Goal: Transaction & Acquisition: Subscribe to service/newsletter

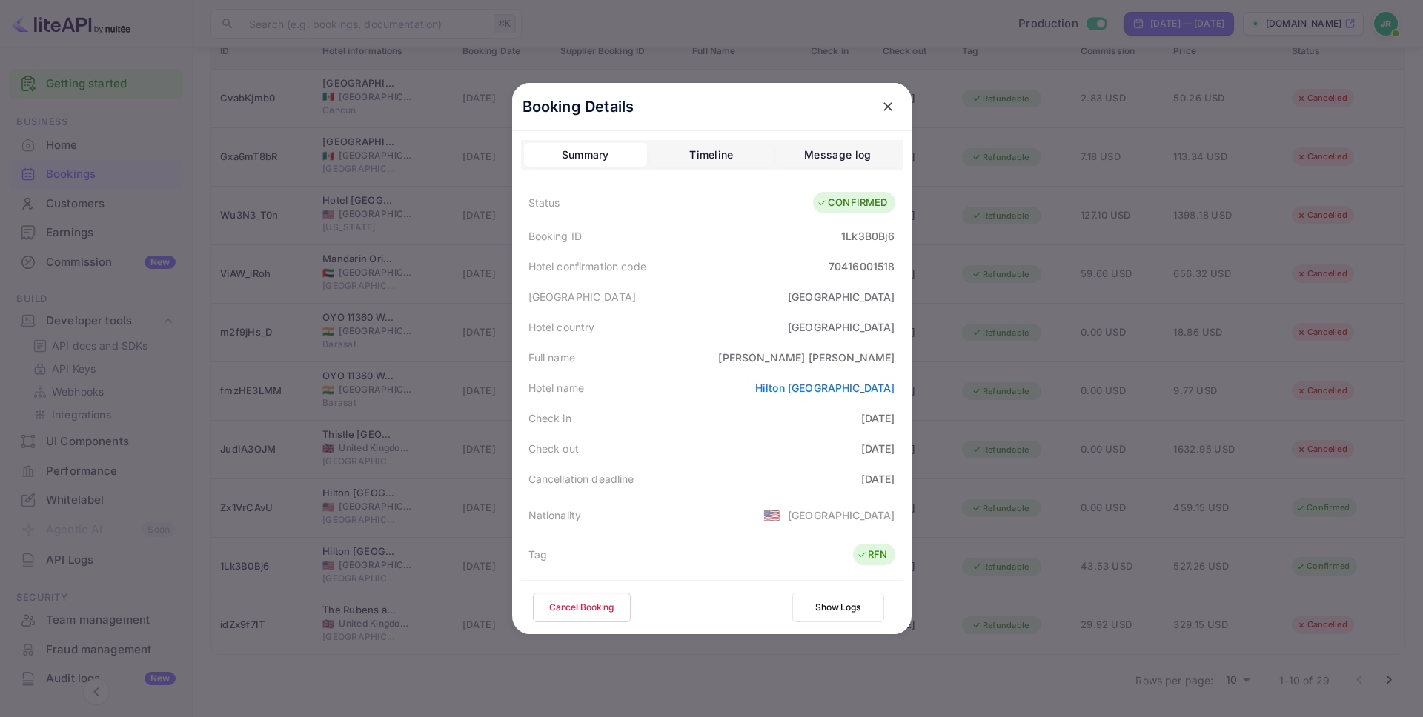
drag, startPoint x: 878, startPoint y: 39, endPoint x: 662, endPoint y: 7, distance: 218.7
click at [867, 36] on div "Booking Details Summary Timeline Message log Status CONFIRMED Booking ID 1Lk3B0…" at bounding box center [711, 358] width 447 height 717
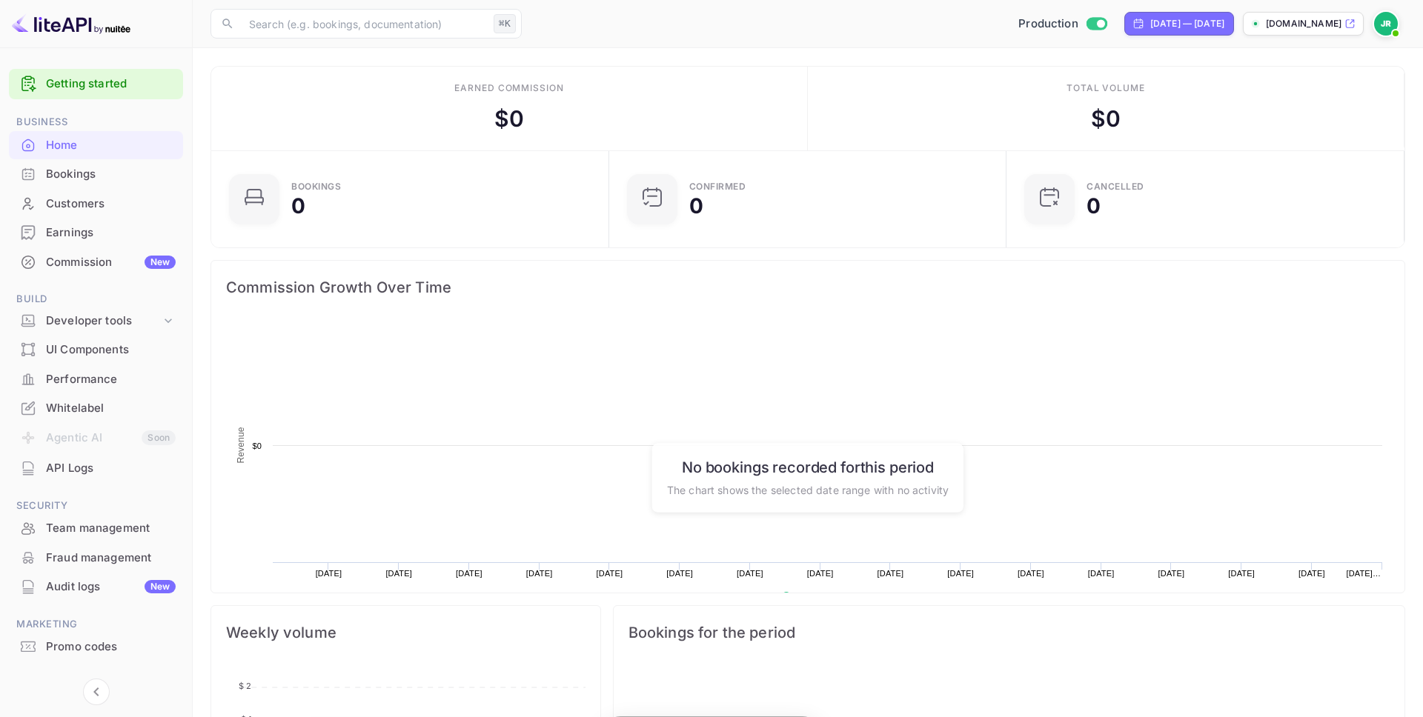
scroll to position [241, 389]
click at [1393, 27] on span at bounding box center [1395, 33] width 15 height 15
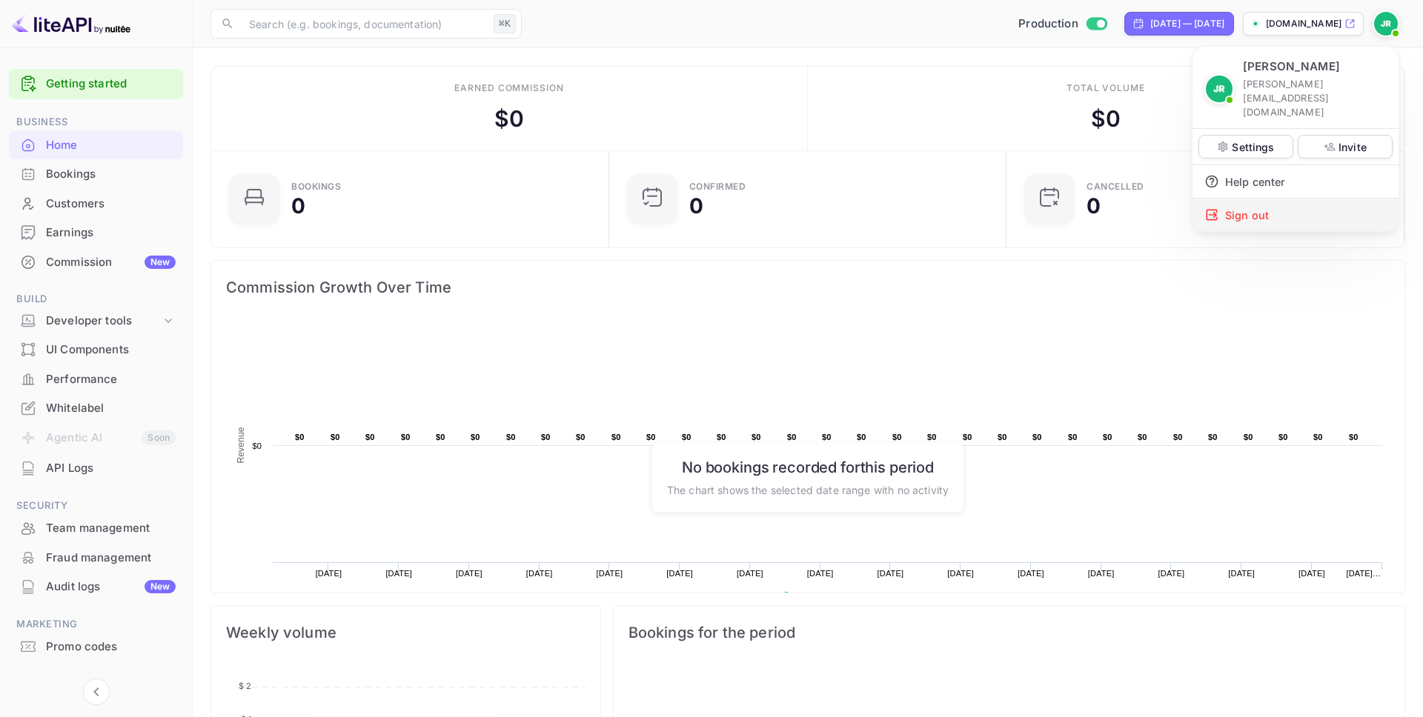
click at [1286, 199] on div "Sign out" at bounding box center [1295, 215] width 206 height 33
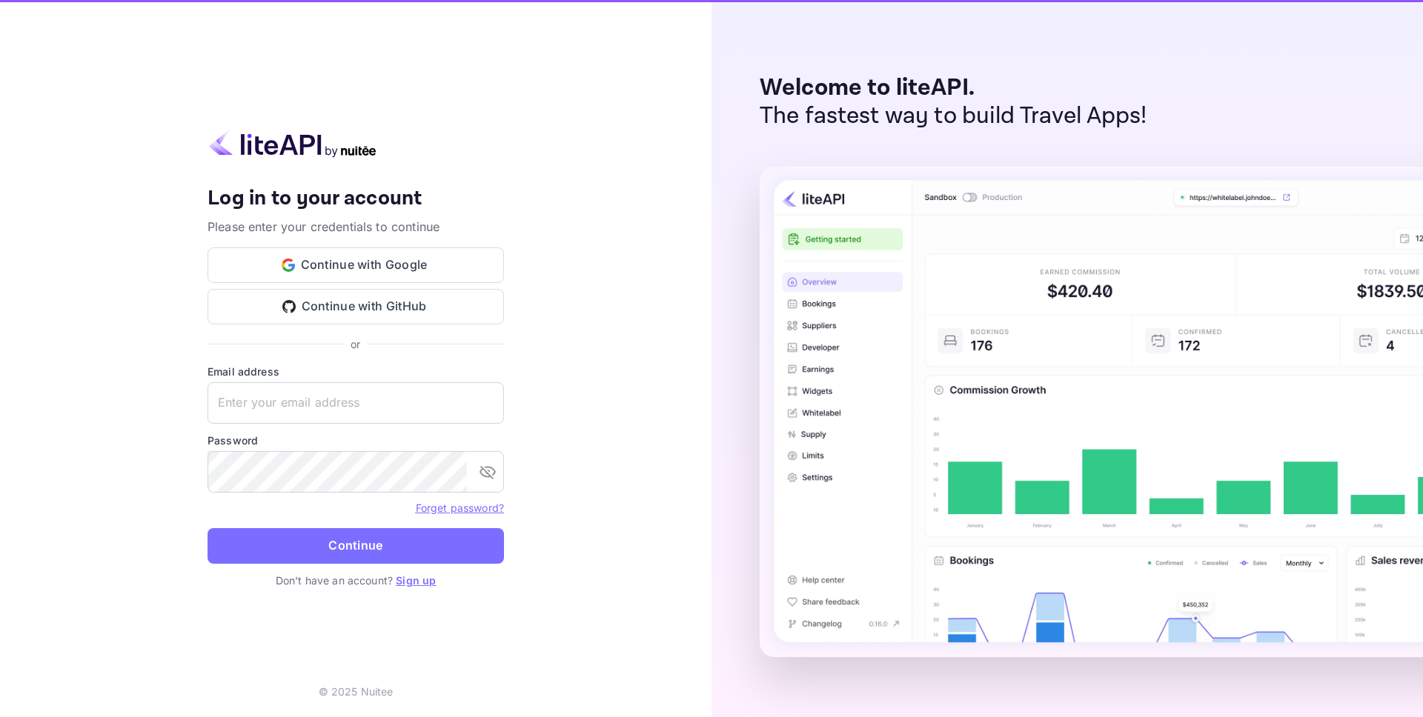
type input "[PERSON_NAME][EMAIL_ADDRESS][DOMAIN_NAME]"
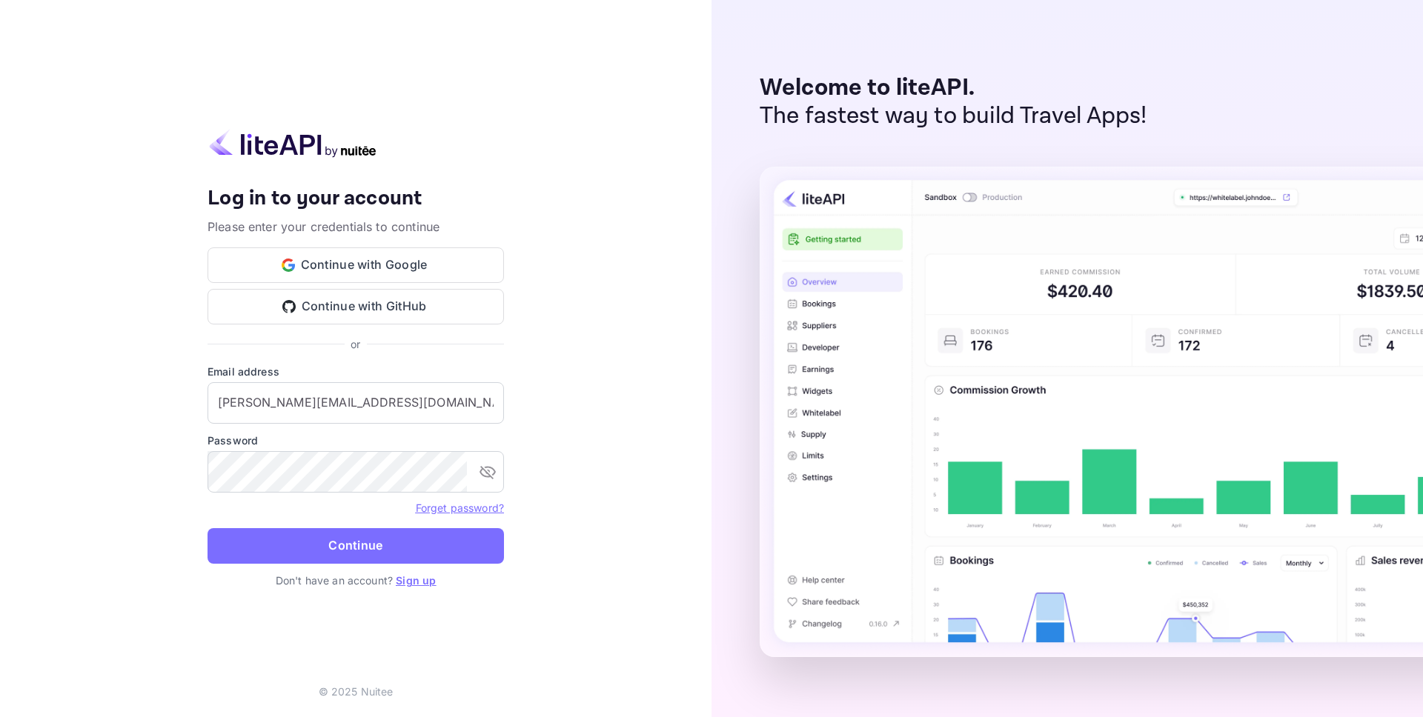
click at [595, 498] on div "Your account has been created successfully, a confirmation link has been sent t…" at bounding box center [355, 358] width 711 height 717
click at [402, 583] on link "Sign up" at bounding box center [416, 580] width 40 height 13
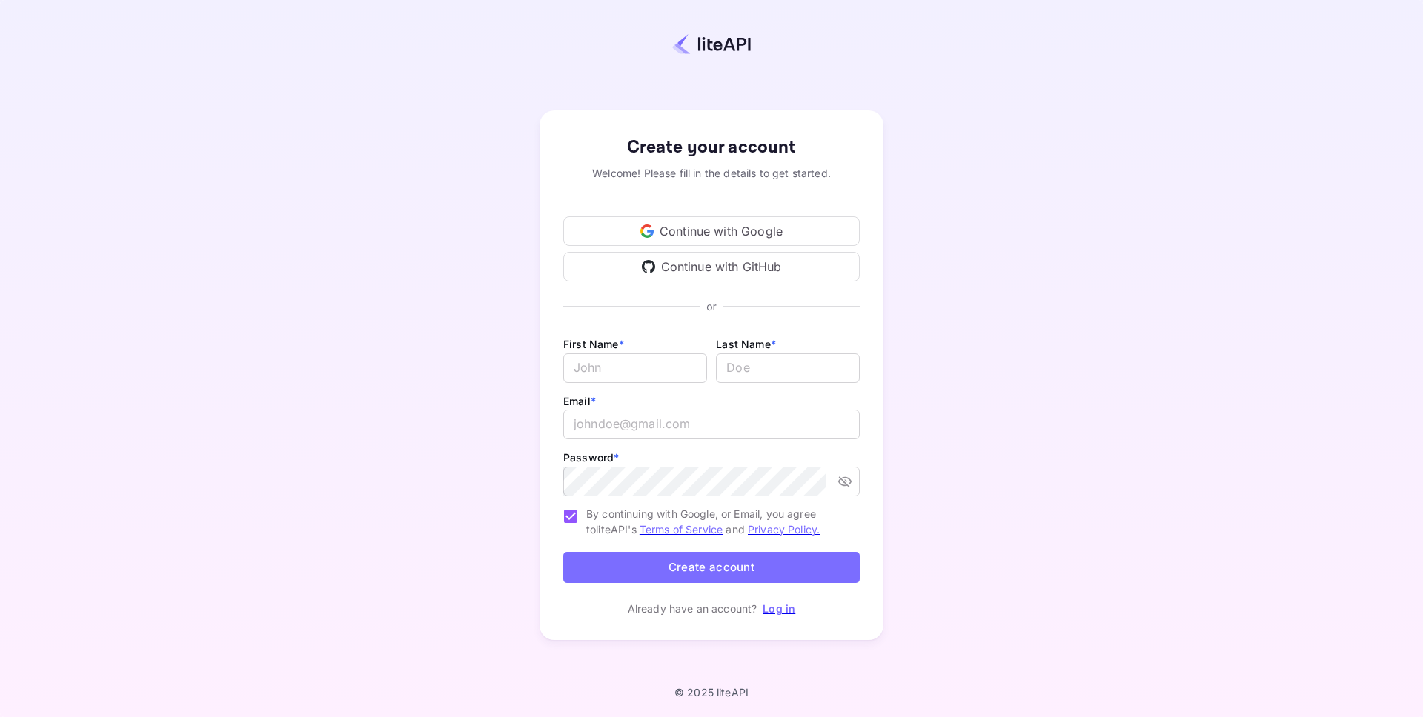
type input "[PERSON_NAME][EMAIL_ADDRESS][DOMAIN_NAME]"
click at [651, 359] on input "Email *" at bounding box center [635, 368] width 144 height 30
type input "[PERSON_NAME]"
type input "A [PERSON_NAME]"
click at [817, 422] on input "[PERSON_NAME][EMAIL_ADDRESS][DOMAIN_NAME]" at bounding box center [711, 425] width 296 height 30
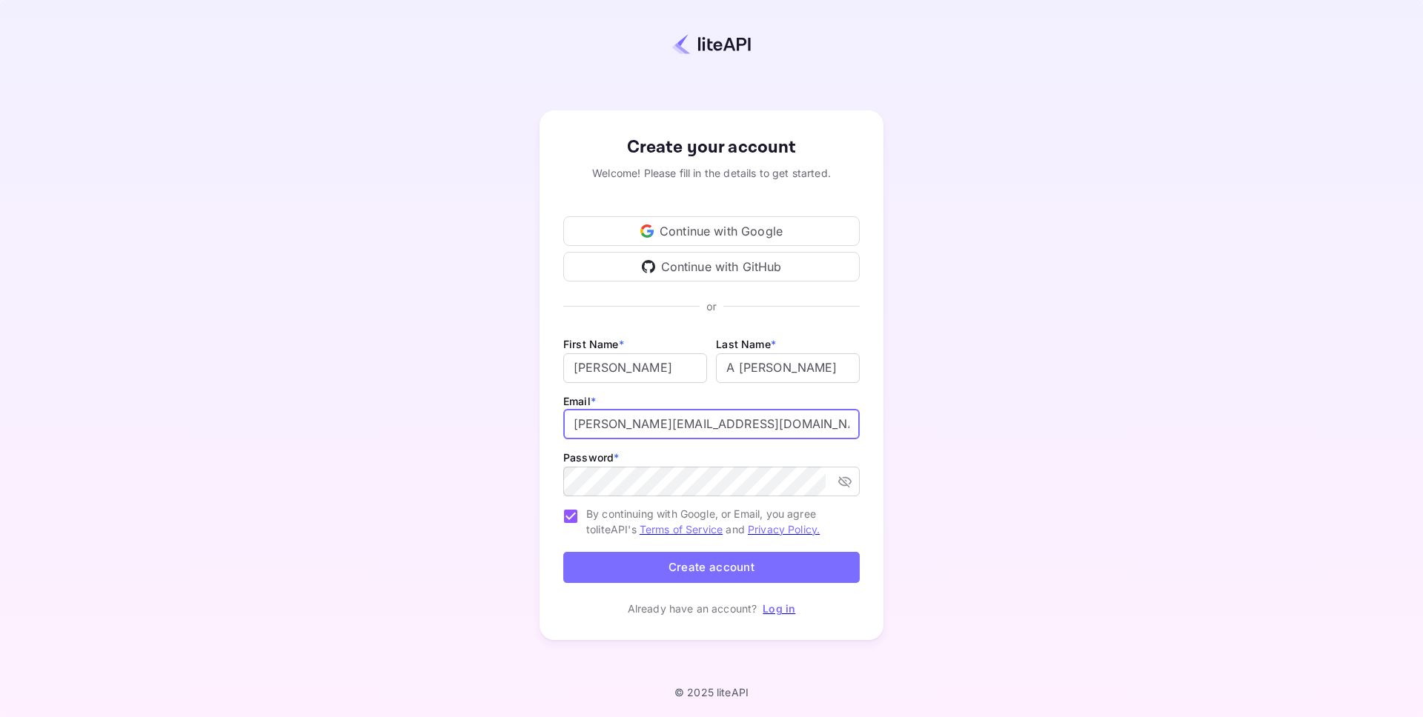
type input "[PERSON_NAME][EMAIL_ADDRESS][DOMAIN_NAME]"
drag, startPoint x: 738, startPoint y: 366, endPoint x: 654, endPoint y: 366, distance: 83.7
click at [654, 366] on div "First Name * [PERSON_NAME] ​ Last Name * ​" at bounding box center [711, 363] width 296 height 57
type input "[PERSON_NAME]"
drag, startPoint x: 660, startPoint y: 422, endPoint x: 641, endPoint y: 425, distance: 19.5
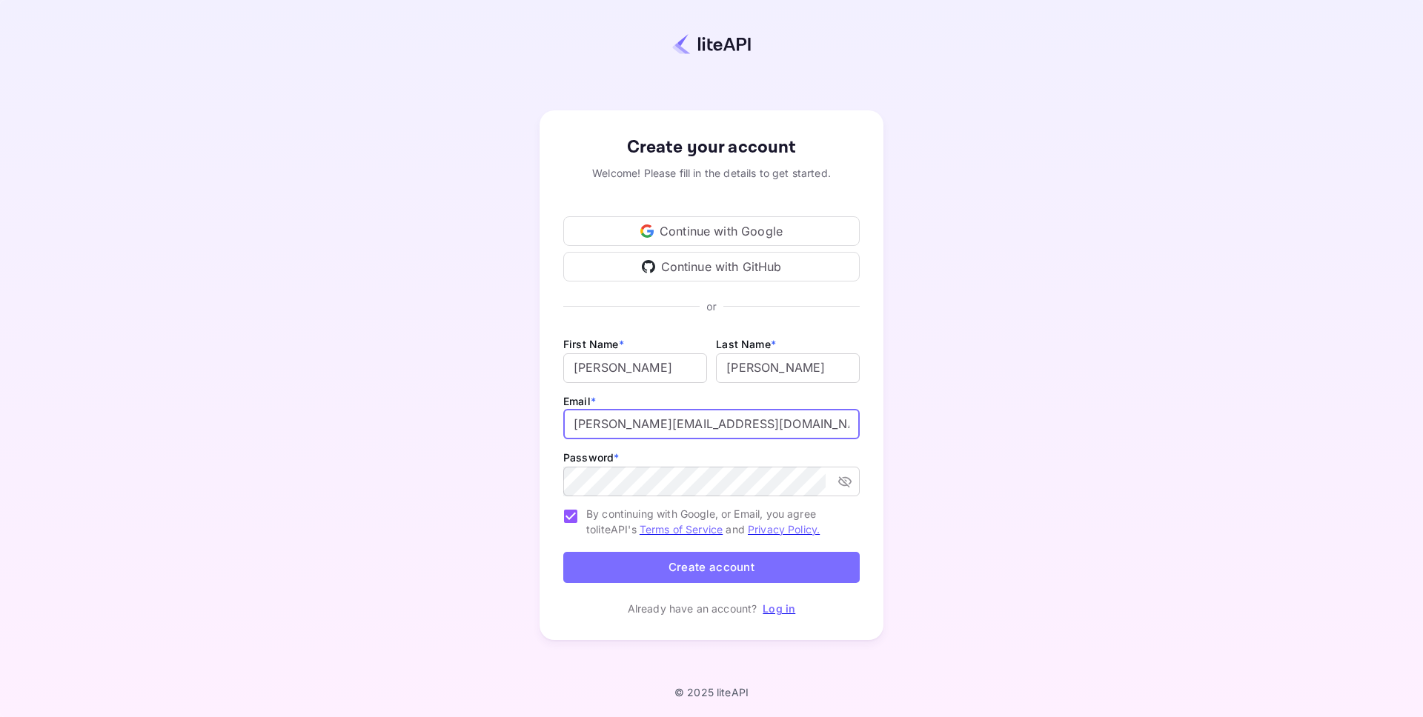
click at [641, 425] on input "[PERSON_NAME][EMAIL_ADDRESS][DOMAIN_NAME]" at bounding box center [711, 425] width 296 height 30
type input "[PERSON_NAME][EMAIL_ADDRESS][DOMAIN_NAME]"
click at [741, 563] on button "Create account" at bounding box center [711, 568] width 296 height 32
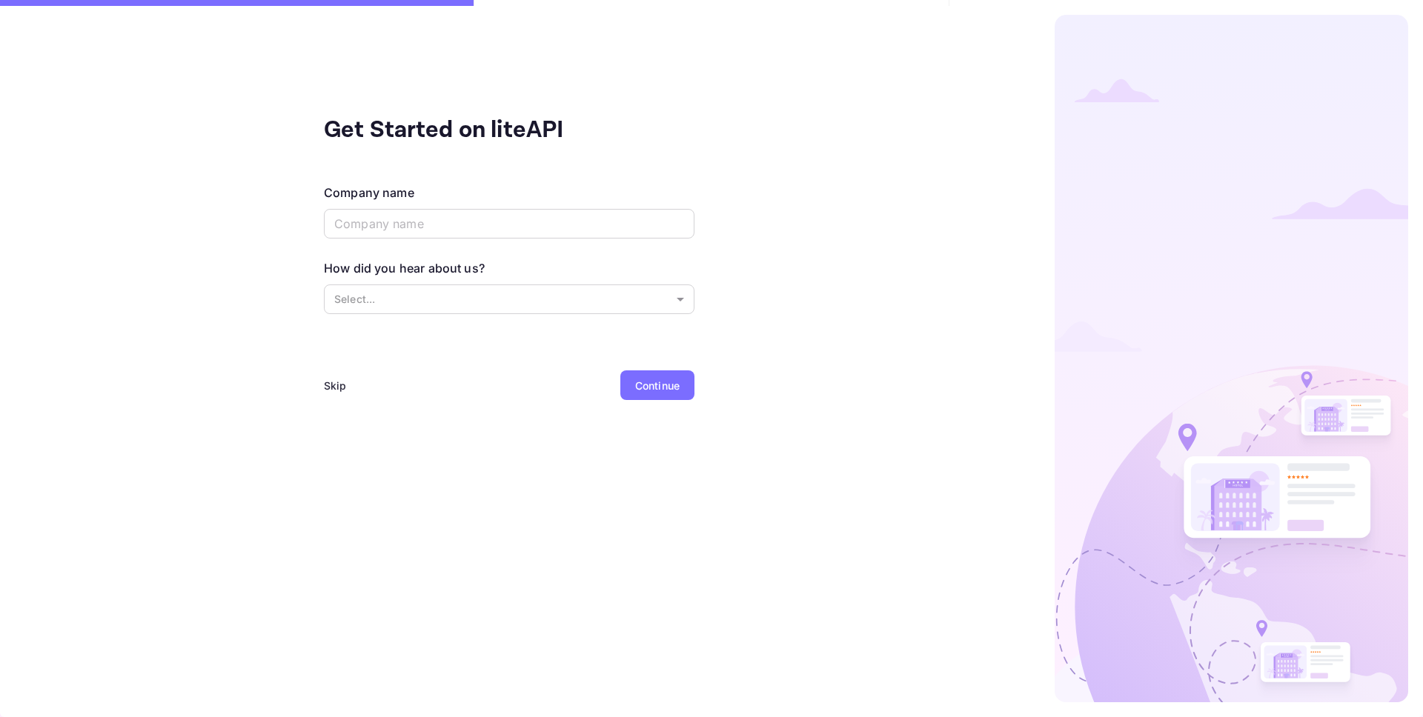
click at [335, 386] on div "Skip" at bounding box center [335, 386] width 23 height 16
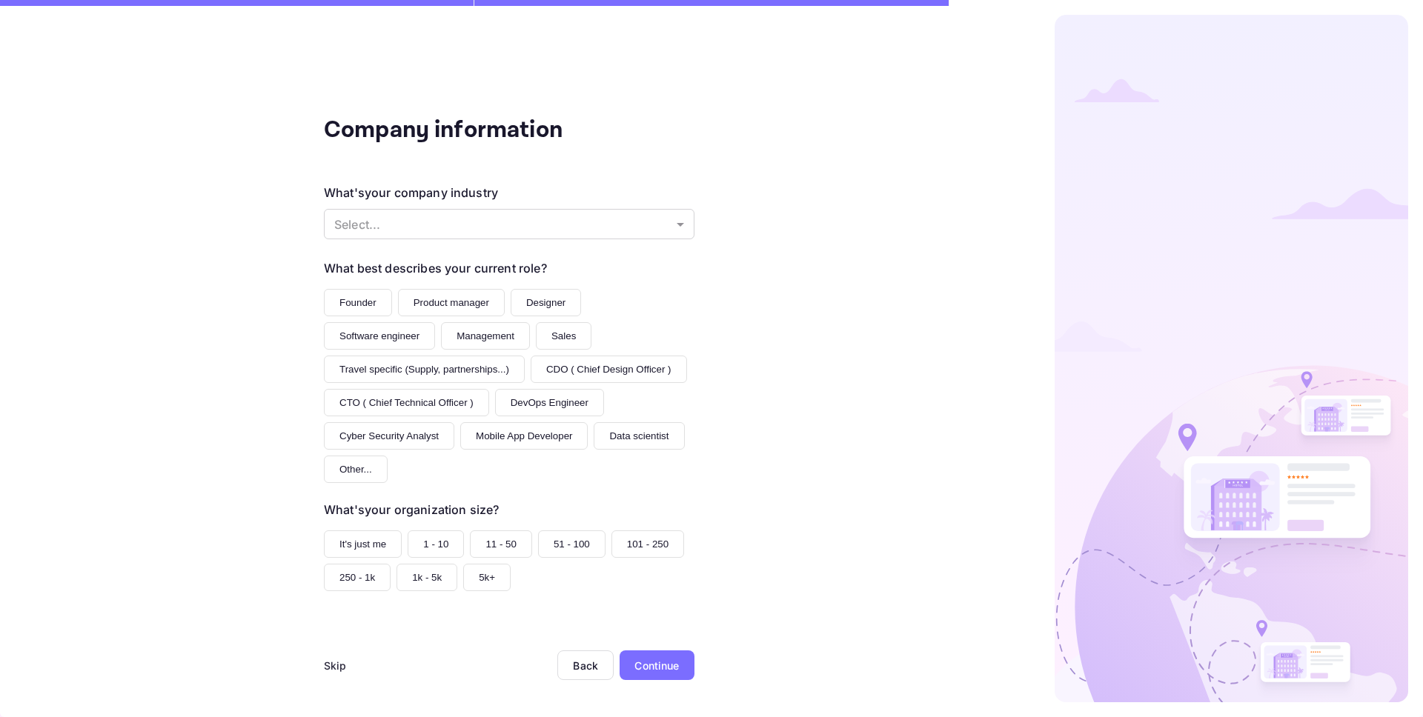
click at [332, 665] on div "Skip" at bounding box center [335, 666] width 23 height 16
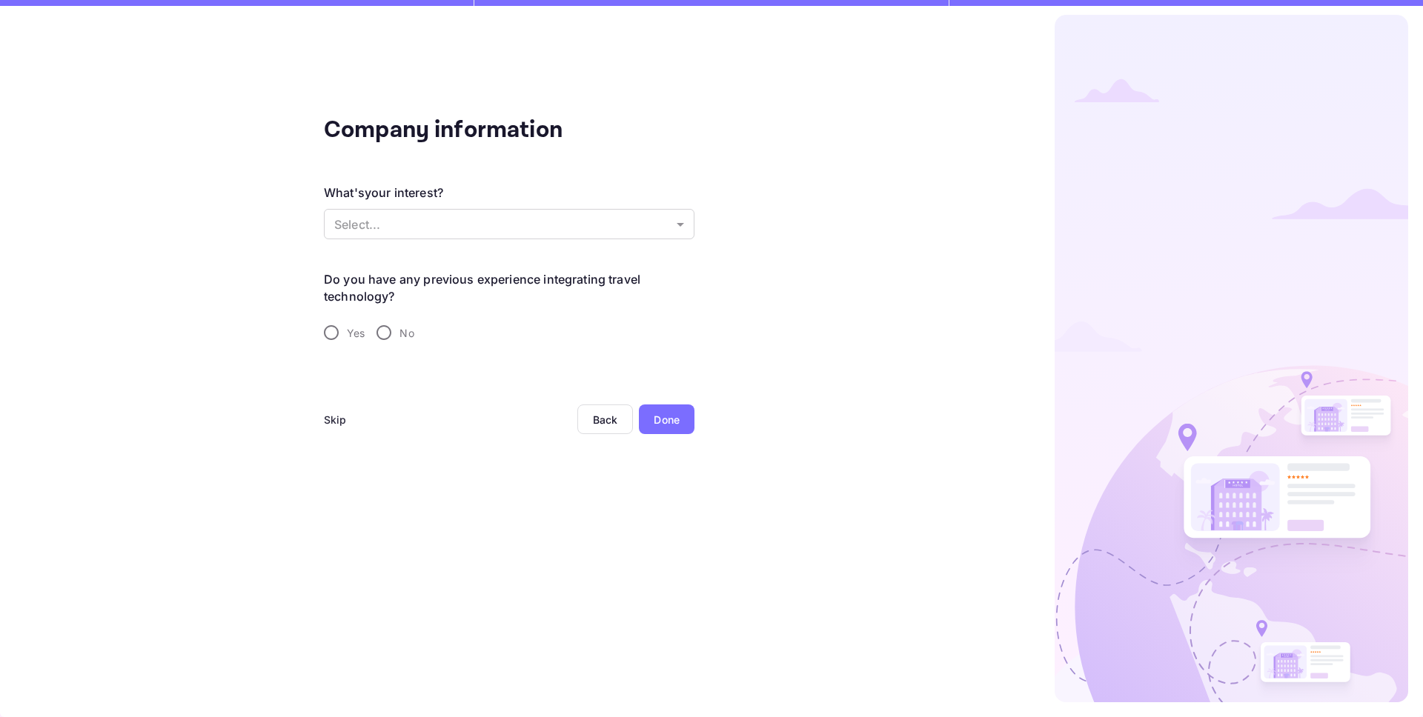
click at [328, 414] on div "Skip" at bounding box center [335, 420] width 23 height 16
